Goal: Find specific page/section: Find specific page/section

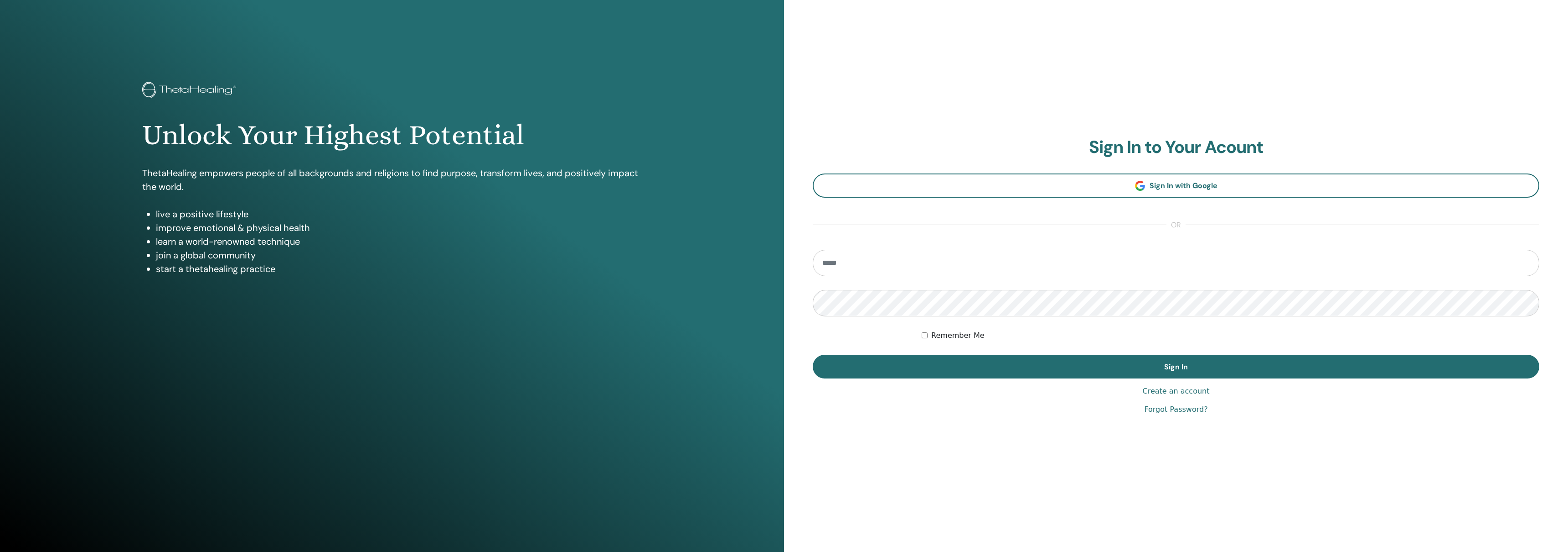
click at [968, 253] on input "email" at bounding box center [1175, 263] width 726 height 26
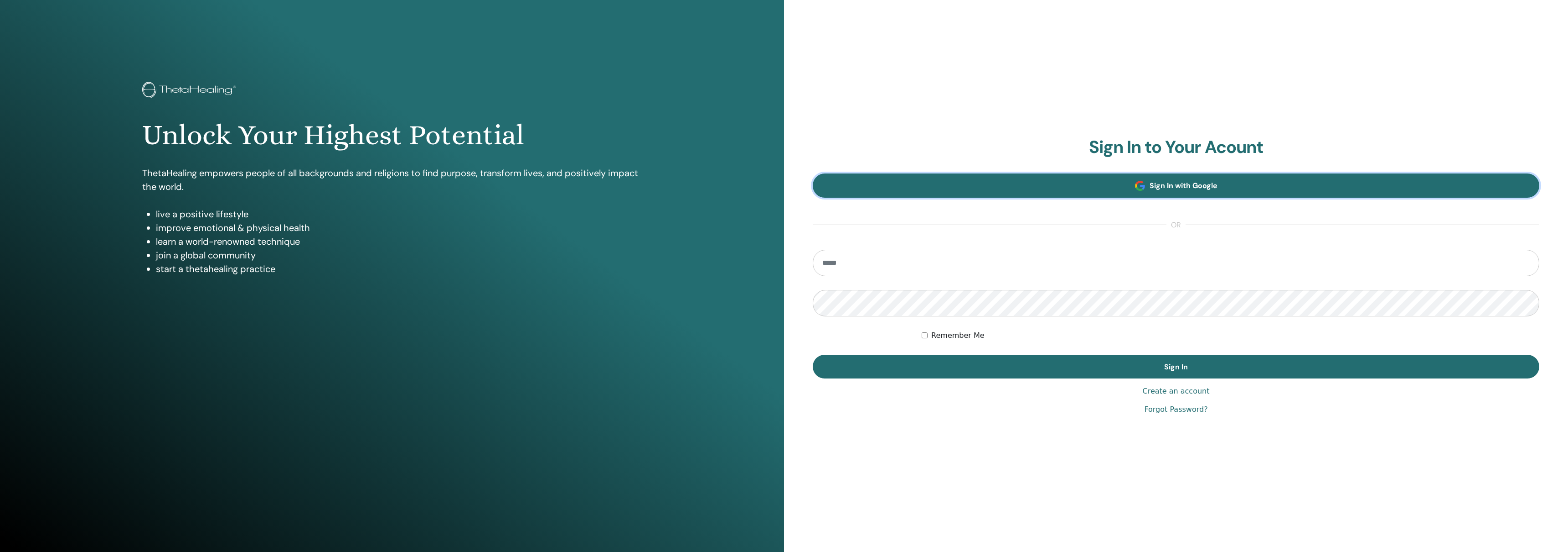
click at [1087, 177] on link "Sign In with Google" at bounding box center [1175, 185] width 726 height 24
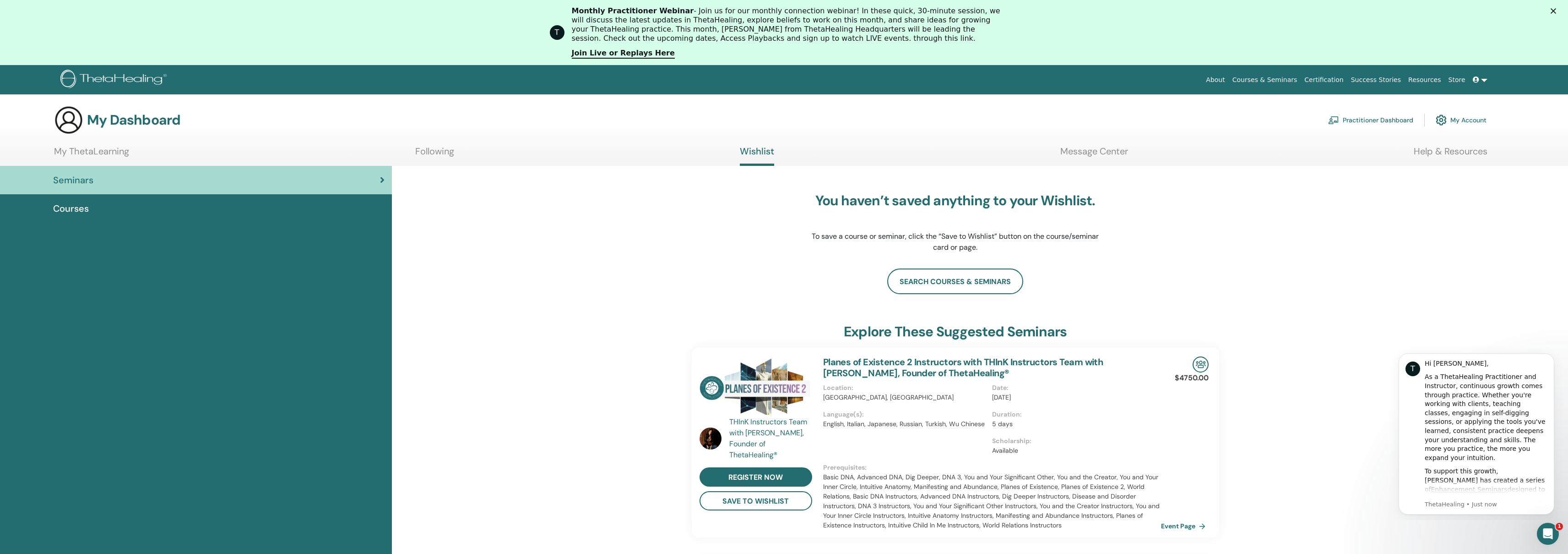
click at [1340, 80] on link "Certification" at bounding box center [1323, 80] width 46 height 17
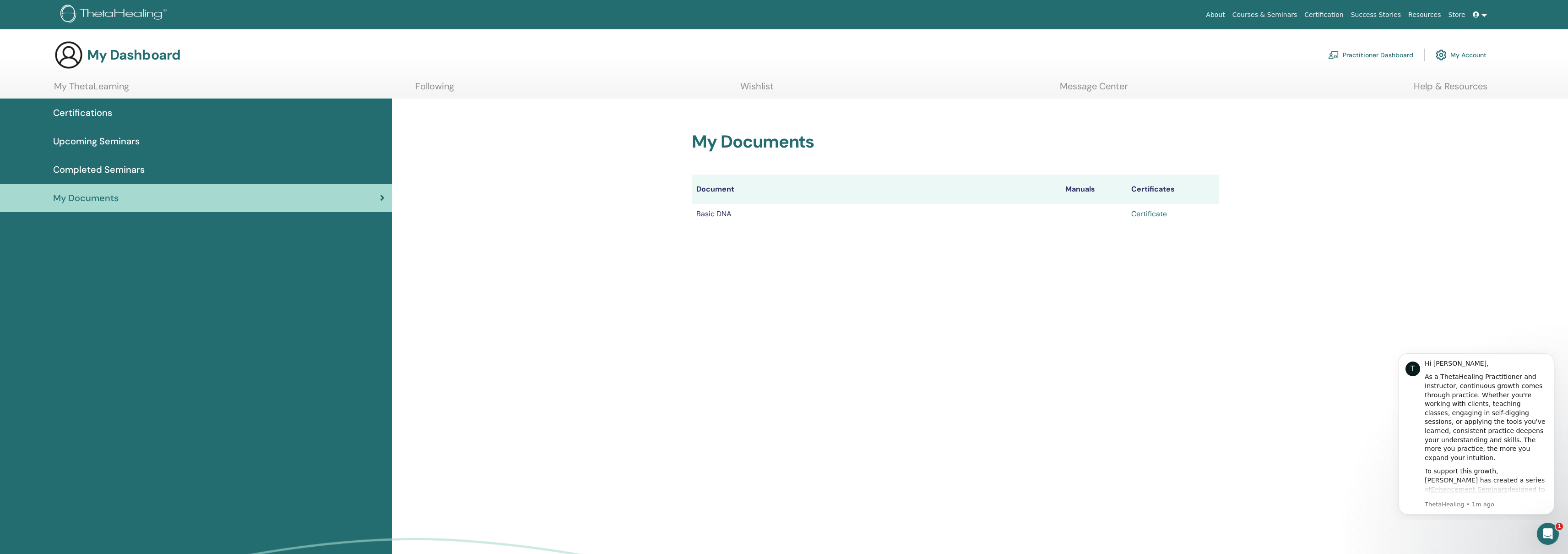
click at [1133, 212] on link "Certificate" at bounding box center [1149, 213] width 36 height 9
